Goal: Task Accomplishment & Management: Use online tool/utility

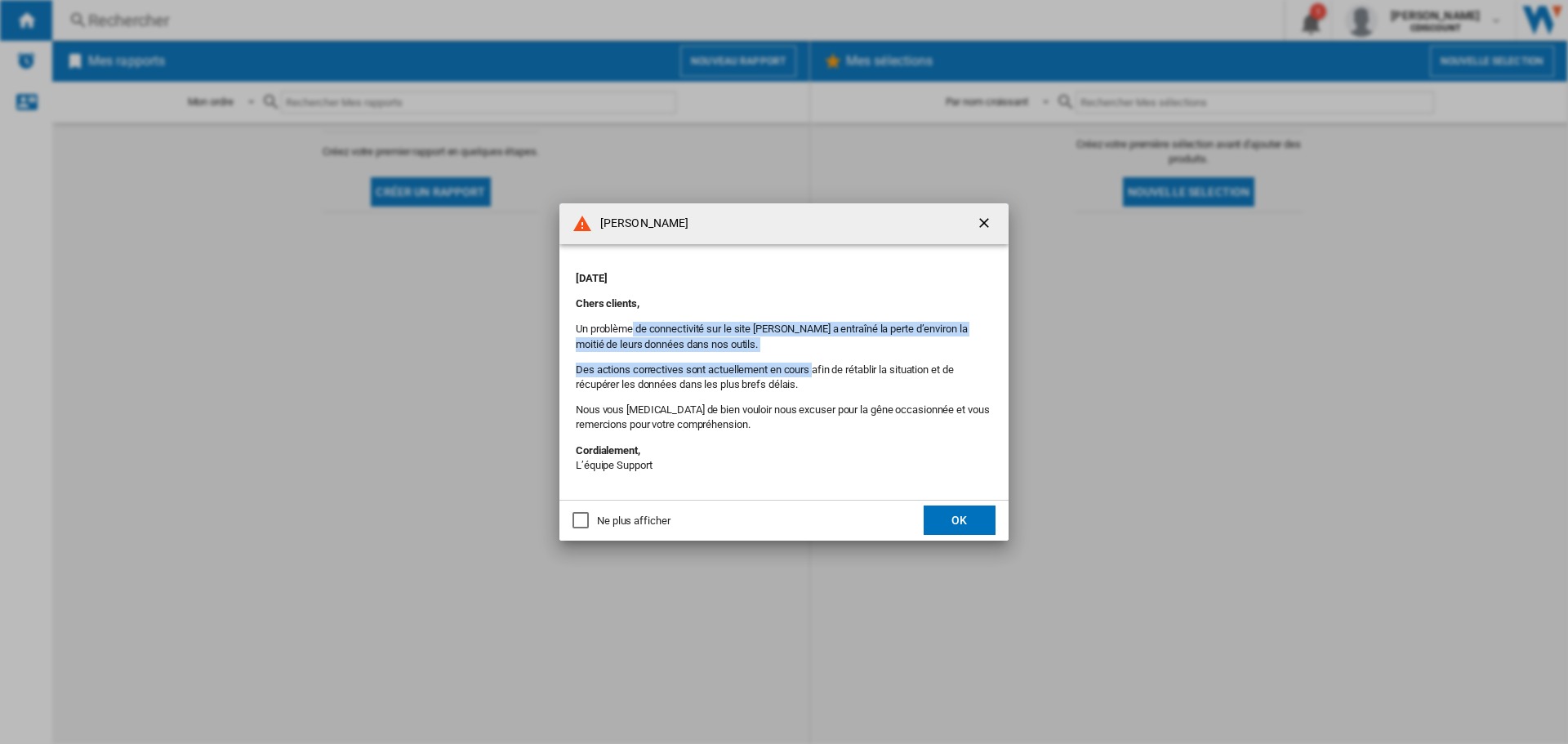
drag, startPoint x: 634, startPoint y: 329, endPoint x: 824, endPoint y: 361, distance: 192.7
click at [817, 358] on div "[DATE] Chers clients, Un problème de connectivité sur le site [PERSON_NAME] a e…" at bounding box center [784, 371] width 416 height 223
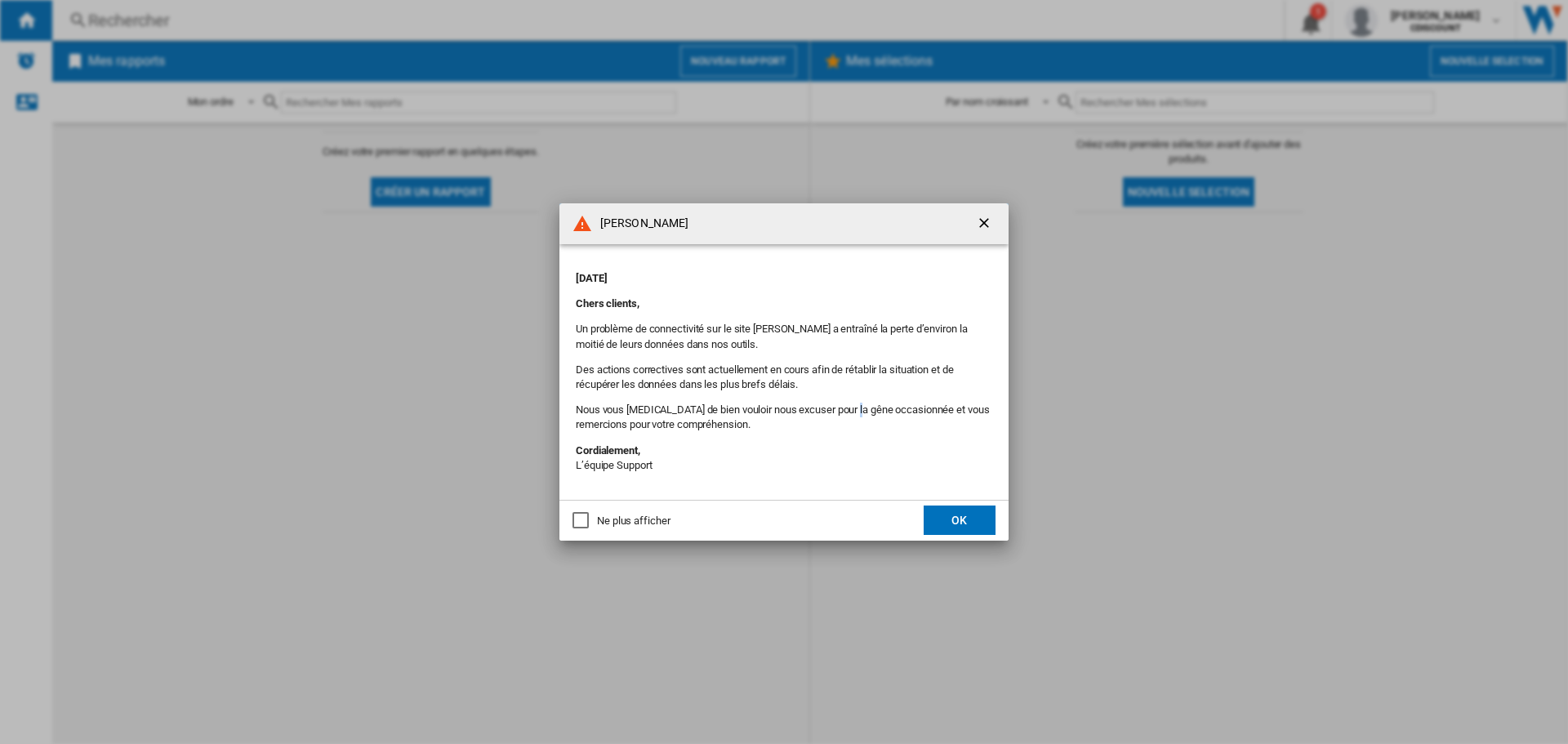
drag, startPoint x: 857, startPoint y: 412, endPoint x: 874, endPoint y: 435, distance: 28.6
click at [859, 415] on p "Nous vous [MEDICAL_DATA] de bien vouloir nous excuser pour la gêne occasionnée …" at bounding box center [784, 417] width 416 height 29
drag, startPoint x: 936, startPoint y: 494, endPoint x: 957, endPoint y: 515, distance: 29.7
click at [944, 503] on md-dialog-content "[PERSON_NAME] [DATE] Chers clients, Un problème de connectivité sur le site [PE…" at bounding box center [784, 372] width 449 height 337
click at [959, 516] on button "OK" at bounding box center [959, 519] width 72 height 29
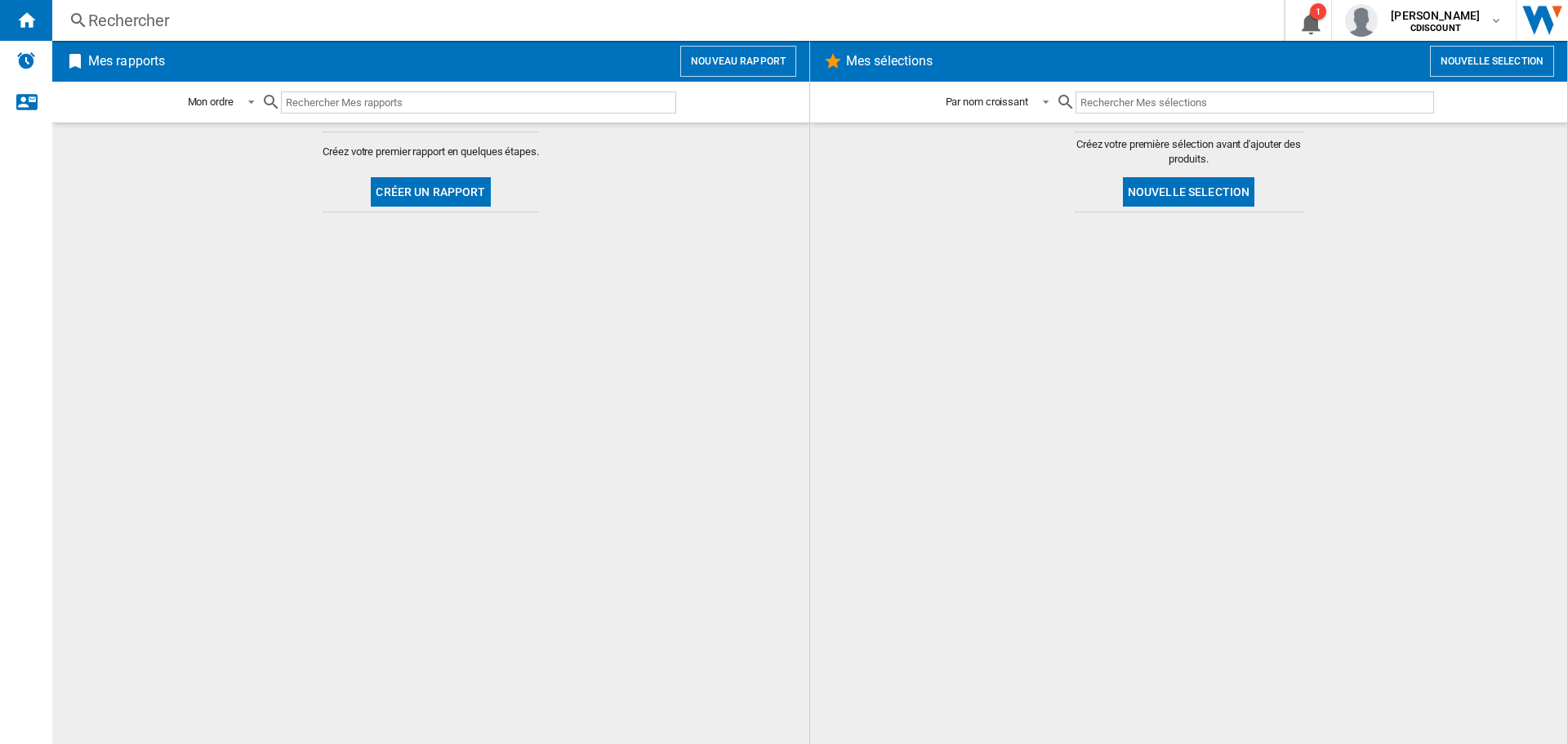
click at [354, 240] on md-content "Créez votre premier rapport en quelques étapes. Créer un rapport" at bounding box center [430, 433] width 757 height 622
click at [430, 107] on input "text" at bounding box center [478, 102] width 395 height 22
click at [729, 63] on button "Nouveau rapport" at bounding box center [738, 61] width 116 height 31
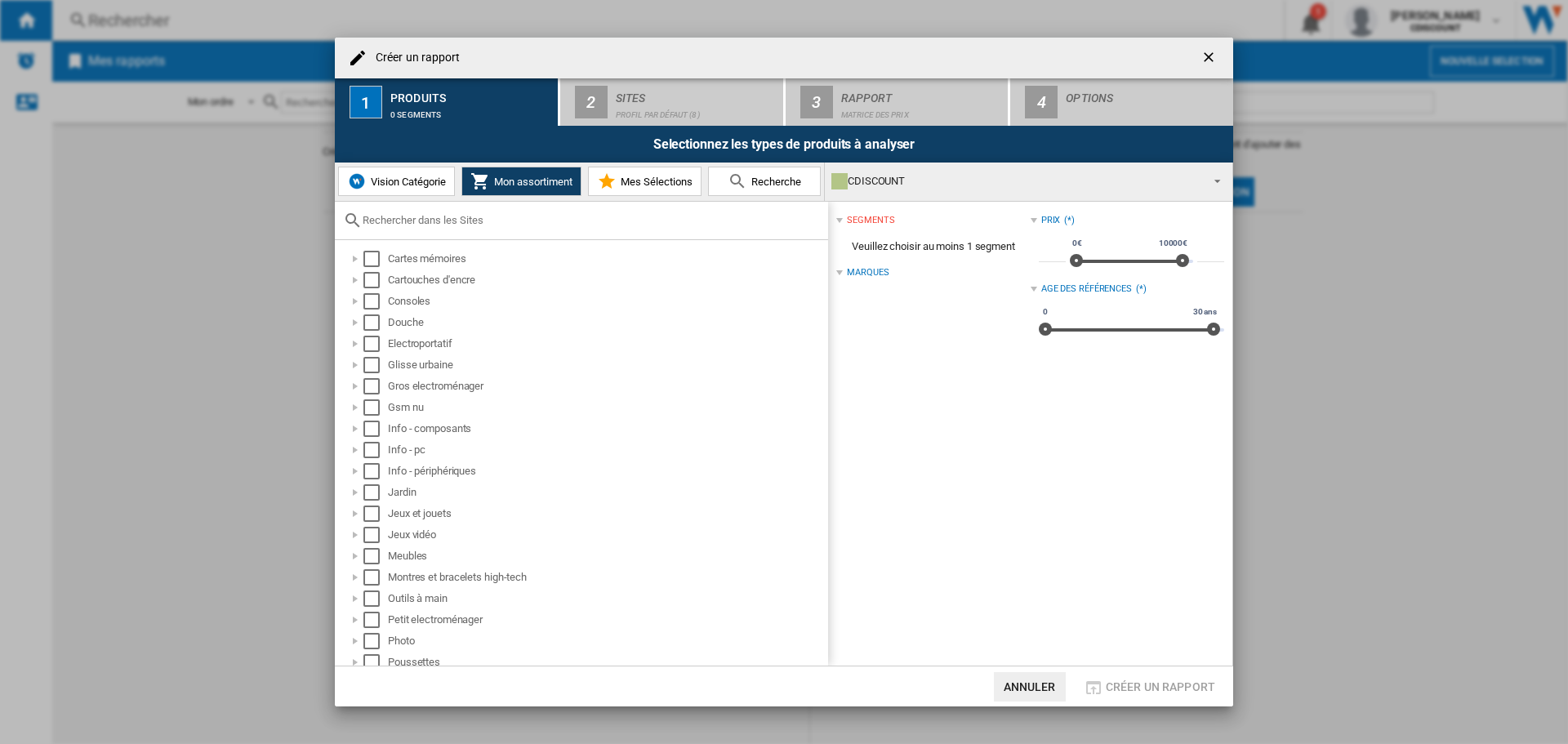
click at [579, 220] on input "text" at bounding box center [591, 220] width 457 height 13
click at [424, 222] on input "text" at bounding box center [591, 220] width 457 height 13
